Goal: Task Accomplishment & Management: Complete application form

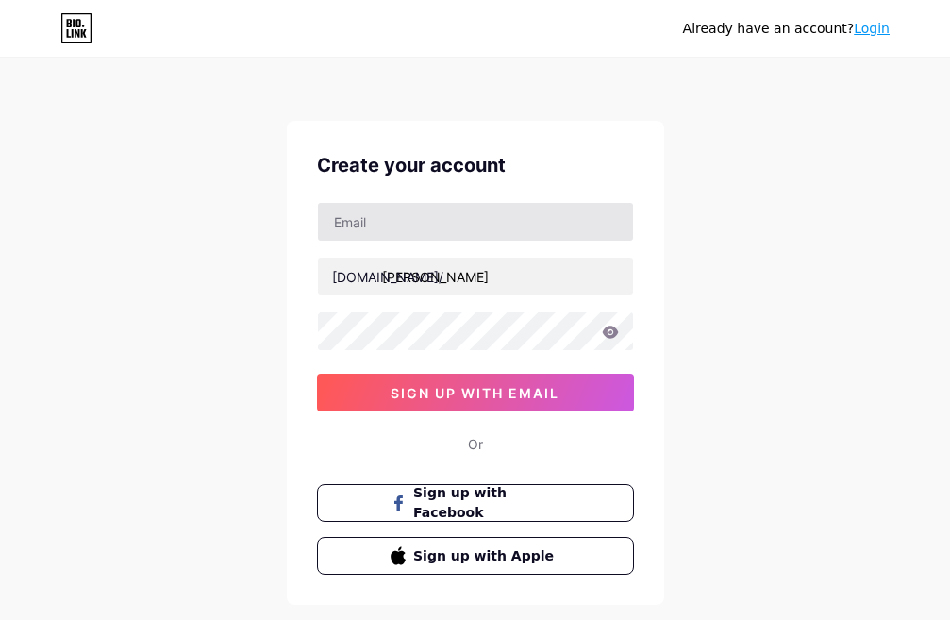
drag, startPoint x: 418, startPoint y: 194, endPoint x: 419, endPoint y: 206, distance: 11.4
click at [419, 194] on div "Create your account [DOMAIN_NAME]/ [PERSON_NAME] sign up with email Or Sign up …" at bounding box center [475, 363] width 377 height 484
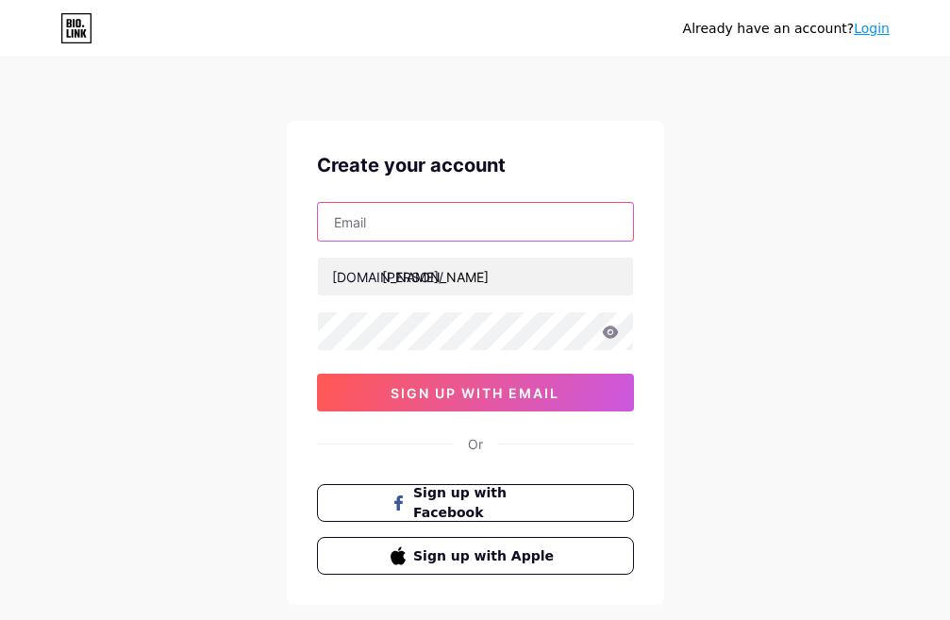
click at [419, 206] on input "text" at bounding box center [475, 222] width 315 height 38
type input "[EMAIL_ADDRESS][DOMAIN_NAME]"
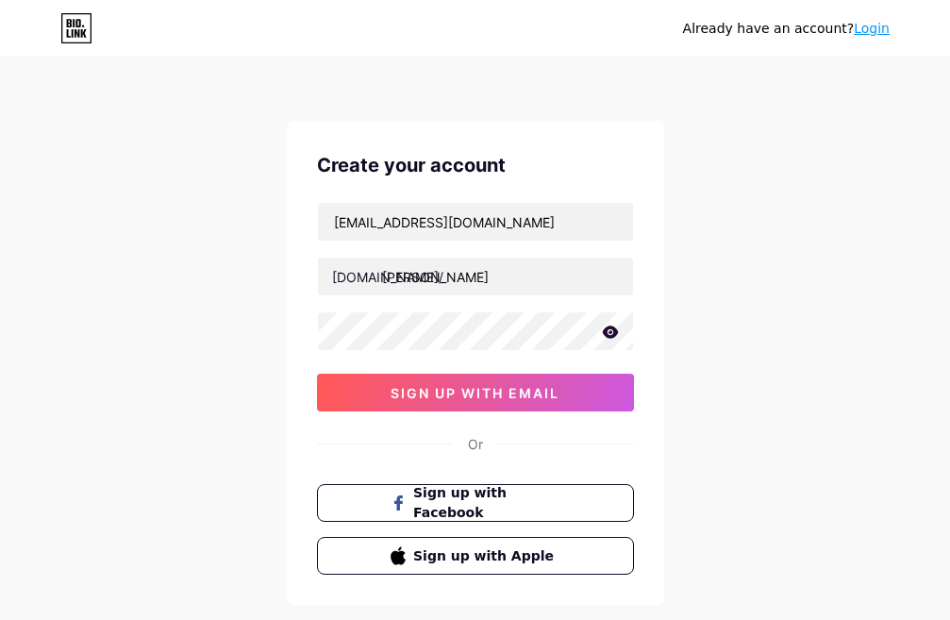
click at [611, 334] on icon at bounding box center [610, 331] width 17 height 13
click at [611, 334] on icon at bounding box center [609, 332] width 19 height 19
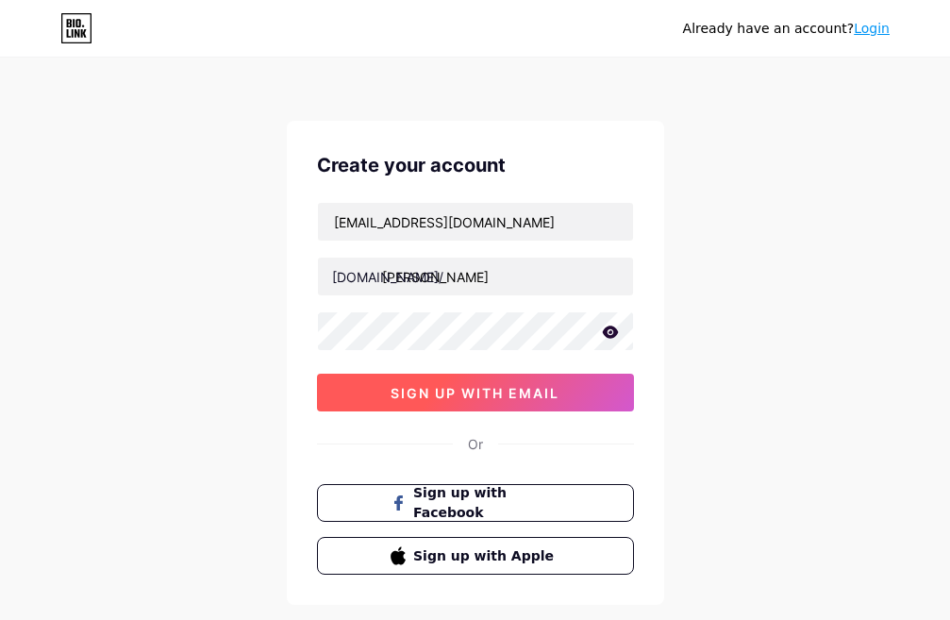
click at [539, 394] on span "sign up with email" at bounding box center [474, 393] width 169 height 16
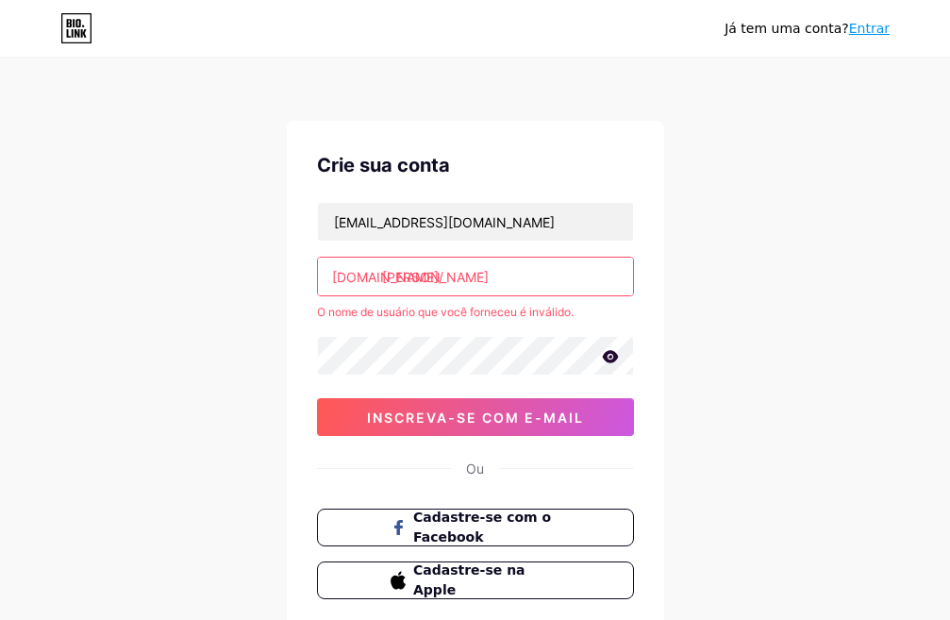
click at [488, 290] on input "[PERSON_NAME]" at bounding box center [475, 276] width 315 height 38
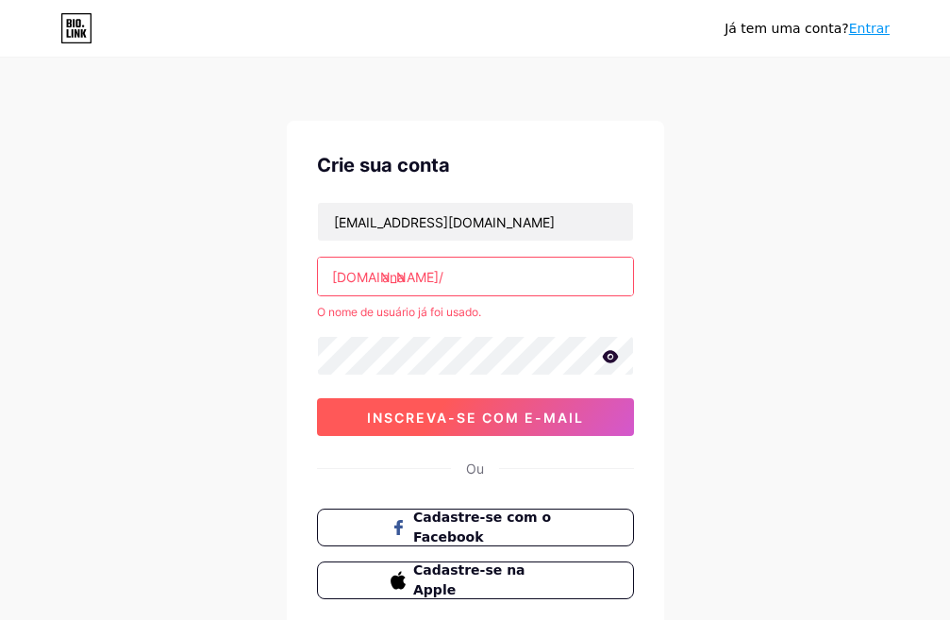
click at [480, 417] on font "inscreva-se com e-mail" at bounding box center [475, 417] width 217 height 16
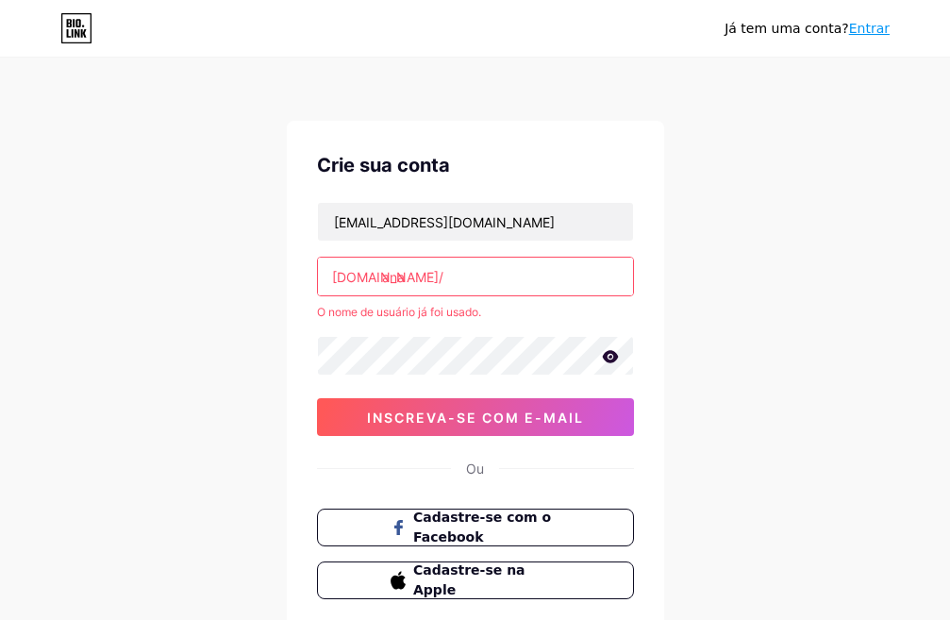
click at [448, 273] on input "ana" at bounding box center [475, 276] width 315 height 38
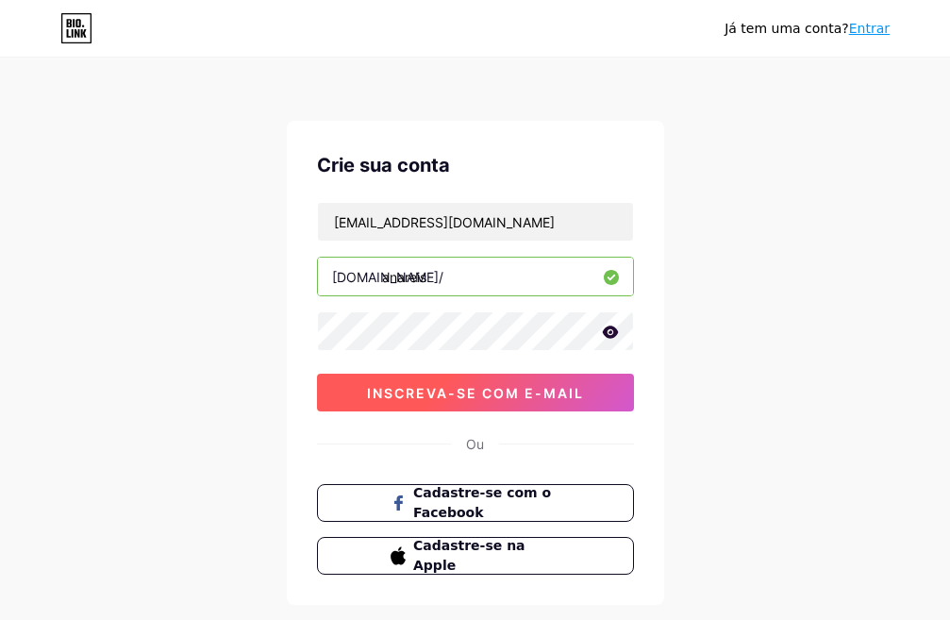
click at [483, 393] on div "[EMAIL_ADDRESS][DOMAIN_NAME] [DOMAIN_NAME]/ anareis 0cAFcWeA7LRCaSj-XchYq4AJkNW…" at bounding box center [475, 306] width 317 height 209
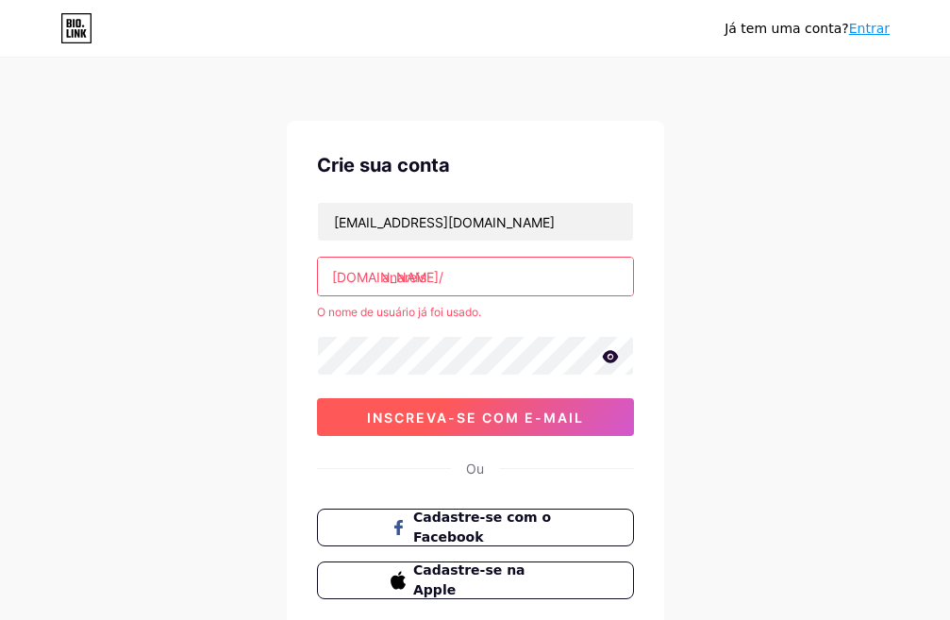
click at [490, 426] on button "inscreva-se com e-mail" at bounding box center [475, 417] width 317 height 38
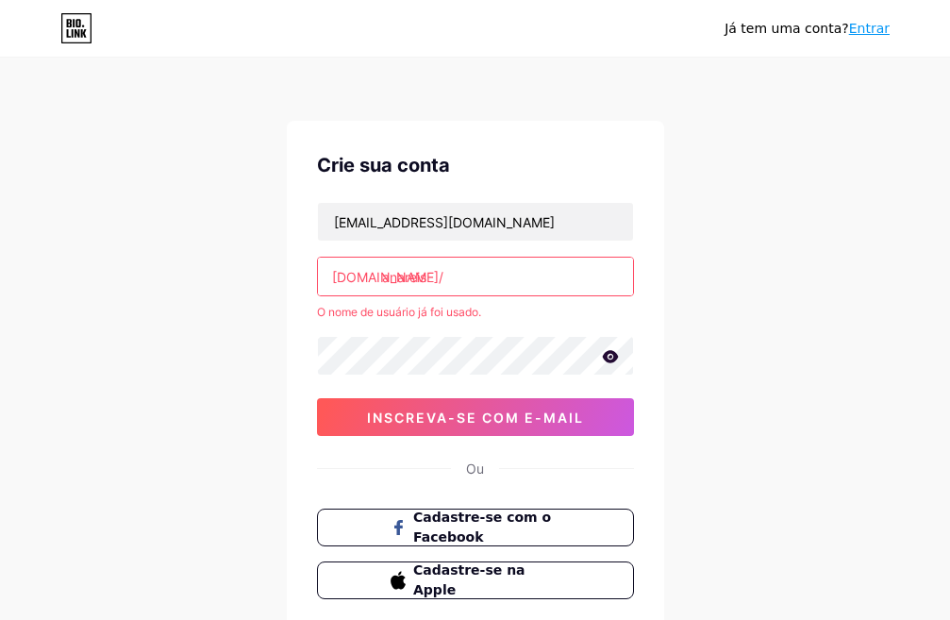
click at [509, 273] on input "anareis" at bounding box center [475, 276] width 315 height 38
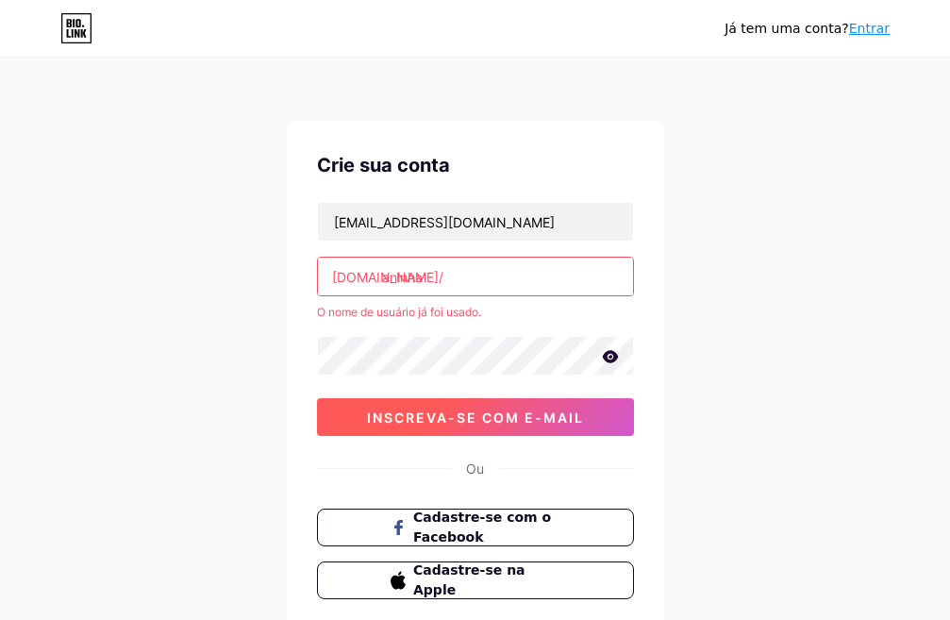
click at [487, 412] on font "inscreva-se com e-mail" at bounding box center [475, 417] width 217 height 16
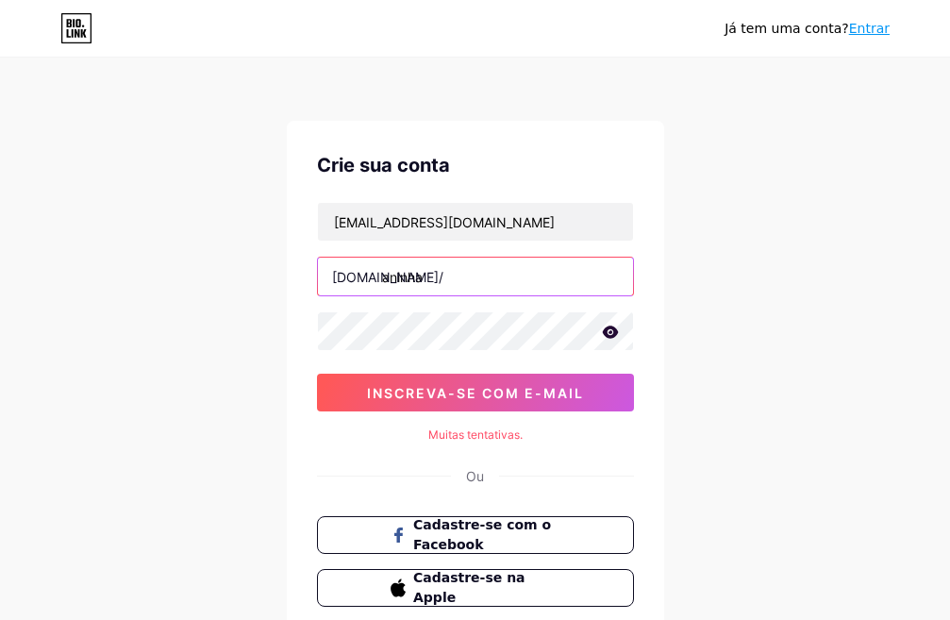
click at [459, 284] on input "aninha" at bounding box center [475, 276] width 315 height 38
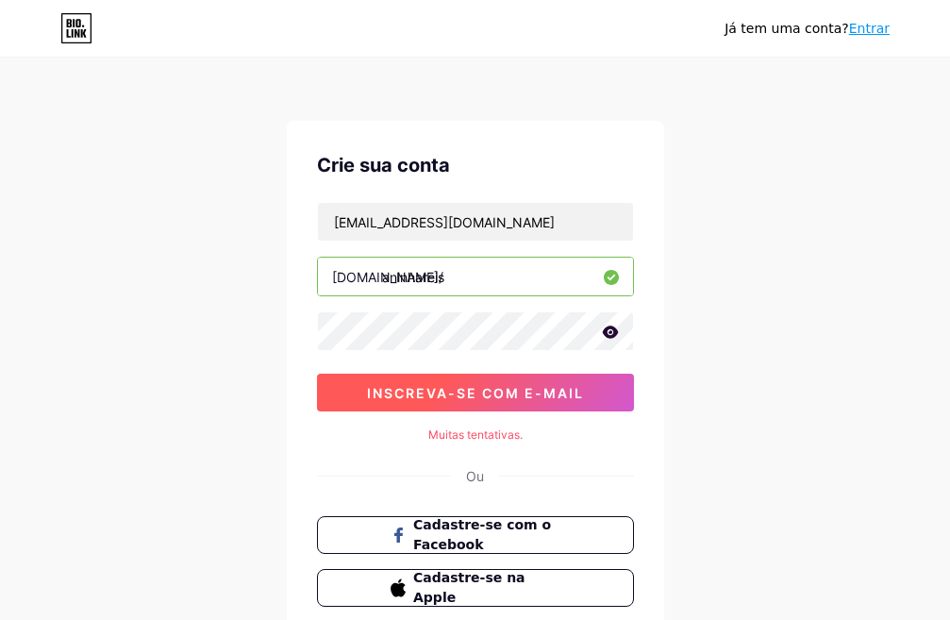
type input "aninhareis"
click at [522, 391] on font "inscreva-se com e-mail" at bounding box center [475, 393] width 217 height 16
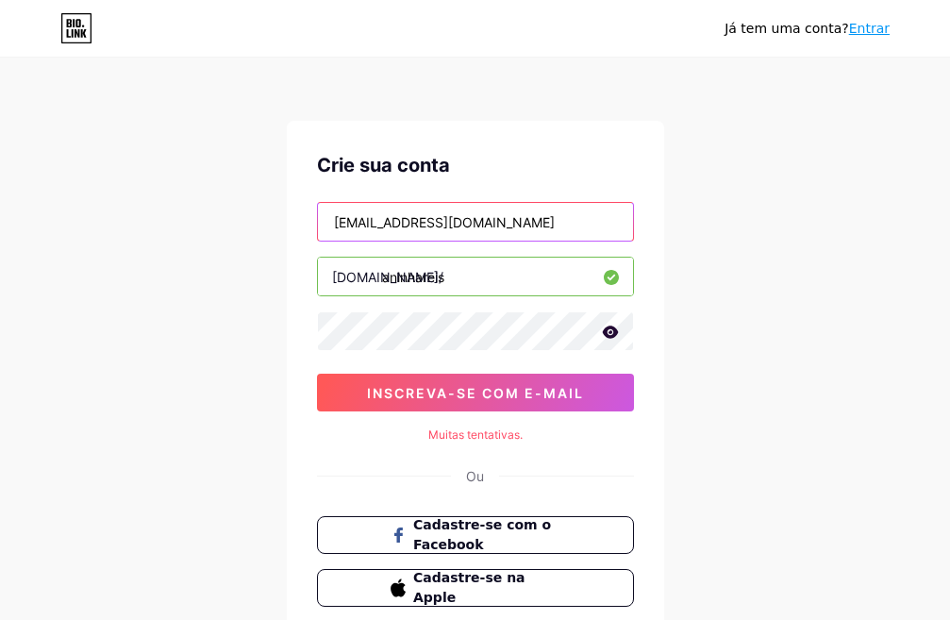
click at [592, 222] on input "[EMAIL_ADDRESS][DOMAIN_NAME]" at bounding box center [475, 222] width 315 height 38
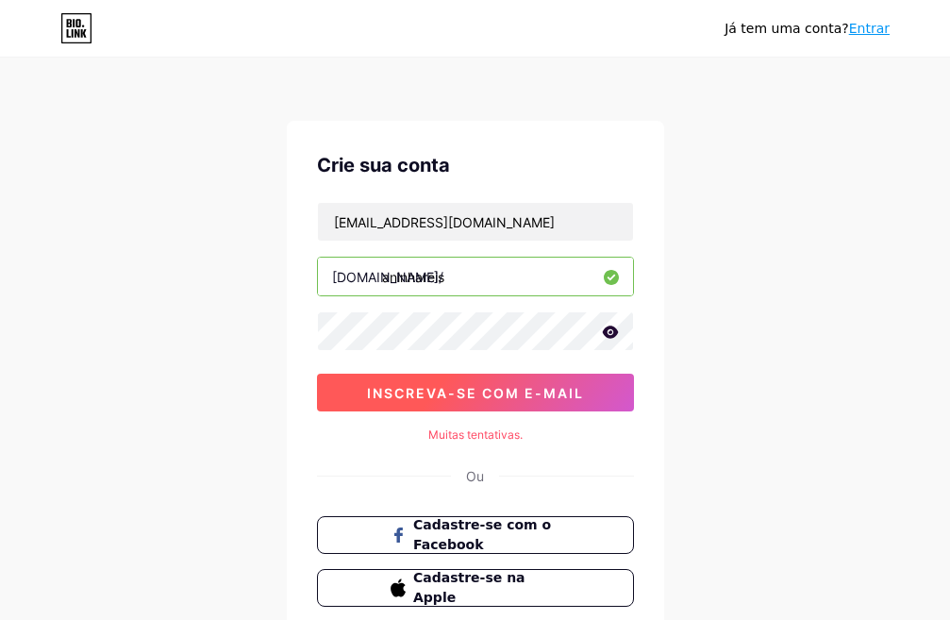
click at [526, 407] on button "inscreva-se com e-mail" at bounding box center [475, 392] width 317 height 38
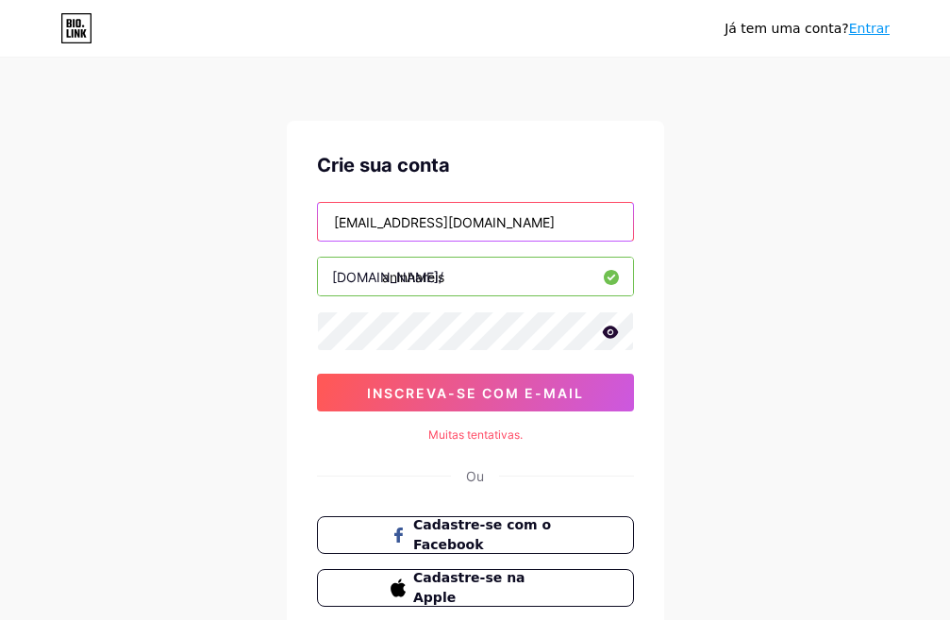
click at [590, 234] on input "[EMAIL_ADDRESS][DOMAIN_NAME]" at bounding box center [475, 222] width 315 height 38
type input "e"
type input "O"
type input "[EMAIL_ADDRESS][DOMAIN_NAME]"
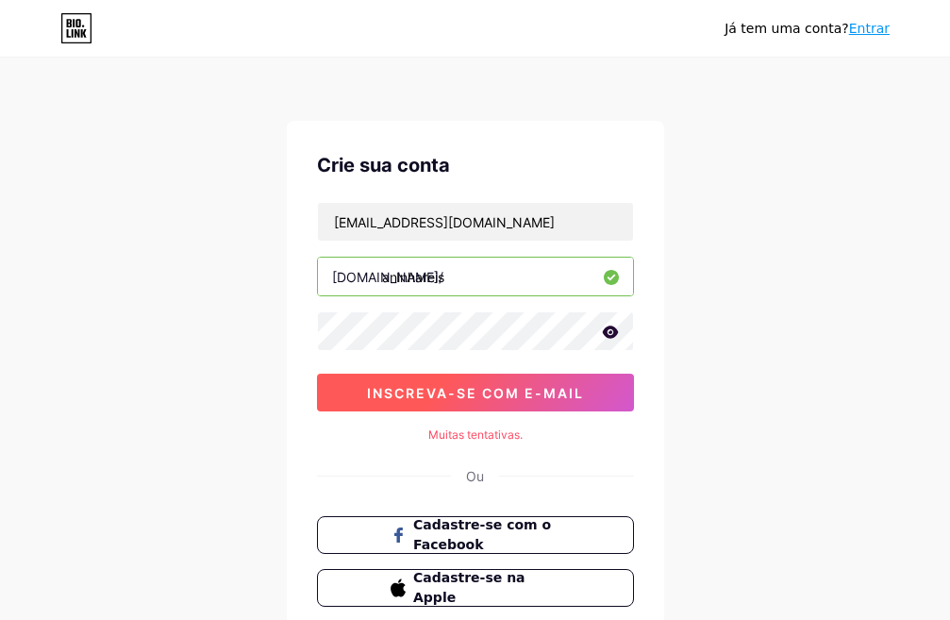
click at [481, 398] on font "inscreva-se com e-mail" at bounding box center [475, 393] width 217 height 16
